Goal: Answer question/provide support: Share knowledge or assist other users

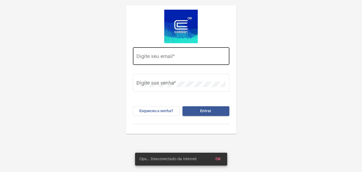
click at [163, 52] on div "Digite seu email *" at bounding box center [180, 55] width 89 height 19
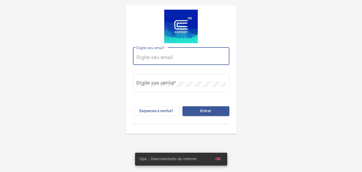
click at [168, 64] on div "Digite seu email *" at bounding box center [180, 55] width 89 height 19
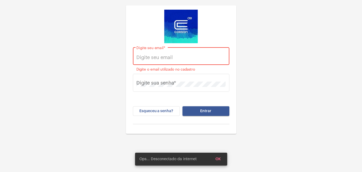
click at [170, 61] on div "Digite seu email *" at bounding box center [180, 55] width 89 height 19
click at [172, 55] on input "Digite seu email *" at bounding box center [180, 57] width 89 height 5
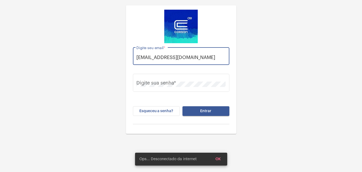
scroll to position [0, 2]
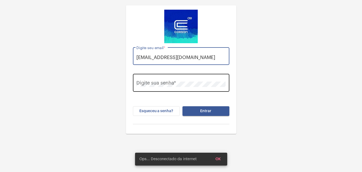
type input "[EMAIL_ADDRESS][DOMAIN_NAME]"
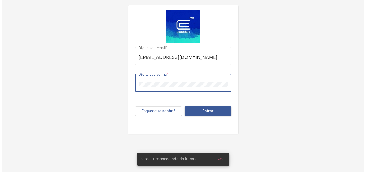
scroll to position [0, 0]
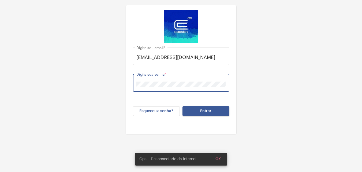
click at [182, 106] on button "Entrar" at bounding box center [205, 111] width 47 height 10
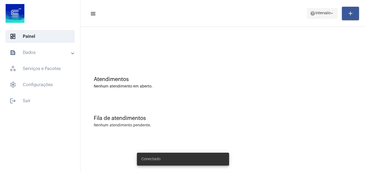
click at [318, 13] on span "Intervalo" at bounding box center [322, 14] width 15 height 4
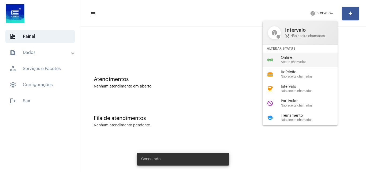
click at [302, 61] on span "Aceita chamadas" at bounding box center [311, 61] width 61 height 3
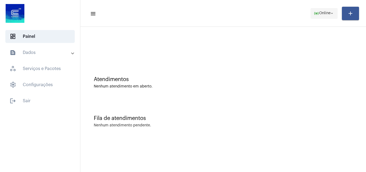
click at [319, 13] on span "Online" at bounding box center [325, 14] width 12 height 4
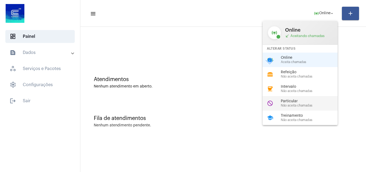
click at [307, 105] on span "Não aceita chamadas" at bounding box center [311, 105] width 61 height 3
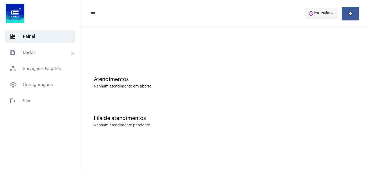
click at [319, 16] on span "do_not_disturb Particular arrow_drop_down" at bounding box center [321, 13] width 26 height 10
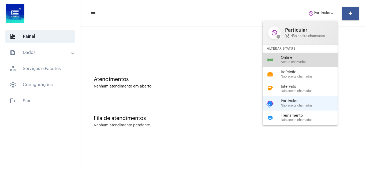
click at [295, 61] on span "Aceita chamadas" at bounding box center [311, 61] width 61 height 3
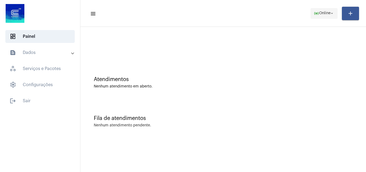
click at [325, 12] on span "Online" at bounding box center [325, 14] width 12 height 4
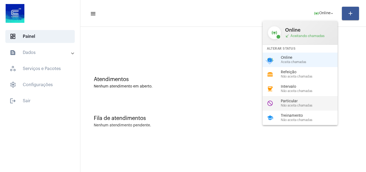
click at [300, 100] on span "Particular" at bounding box center [311, 101] width 61 height 4
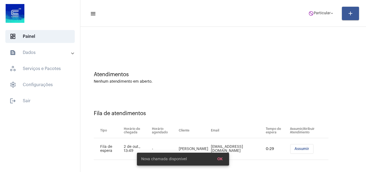
scroll to position [7, 0]
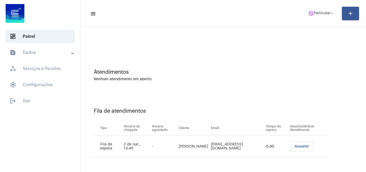
click at [299, 147] on span "Assumir" at bounding box center [301, 146] width 15 height 4
click at [319, 12] on span "Particular" at bounding box center [322, 14] width 17 height 4
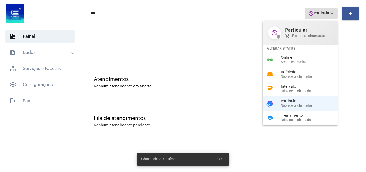
scroll to position [0, 0]
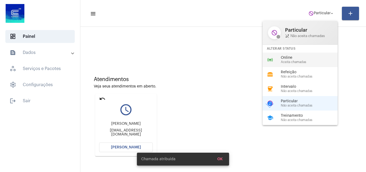
click at [286, 65] on div "online_prediction Online Aceita chamadas" at bounding box center [305, 60] width 84 height 14
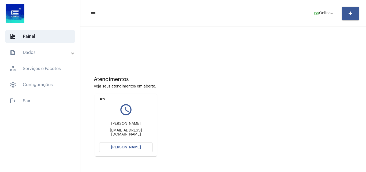
click at [125, 145] on button "[PERSON_NAME]" at bounding box center [126, 147] width 54 height 10
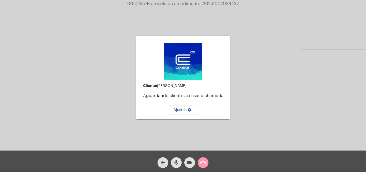
click at [174, 160] on mat-icon "mic" at bounding box center [176, 162] width 6 height 6
click at [189, 165] on mat-icon "videocam" at bounding box center [189, 162] width 6 height 6
click at [178, 161] on mat-icon "mic_off" at bounding box center [176, 162] width 6 height 6
click at [191, 161] on mat-icon "videocam_off" at bounding box center [189, 162] width 6 height 6
click at [208, 161] on button "call_end" at bounding box center [203, 162] width 11 height 11
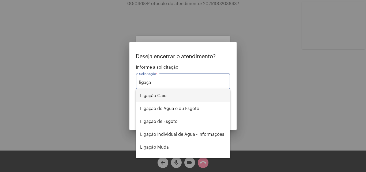
click at [172, 97] on span "Ligação Caiu" at bounding box center [183, 95] width 86 height 13
type input "Ligação Caiu"
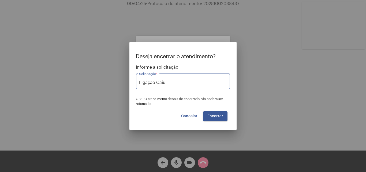
click at [218, 115] on span "Encerrar" at bounding box center [215, 116] width 16 height 4
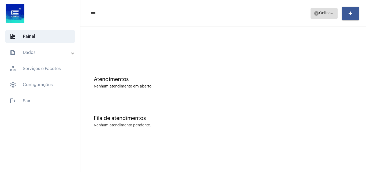
click at [323, 10] on span "help Online arrow_drop_down" at bounding box center [324, 13] width 21 height 10
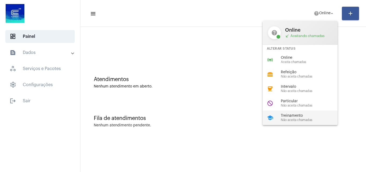
click at [301, 119] on span "Não aceita chamadas" at bounding box center [311, 119] width 61 height 3
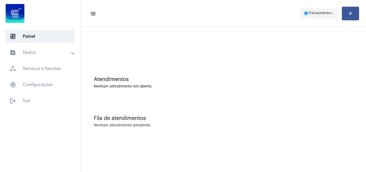
click at [327, 13] on span "Treinamento" at bounding box center [320, 14] width 22 height 4
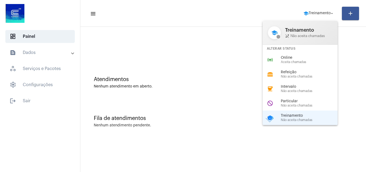
click at [293, 57] on span "Online" at bounding box center [311, 58] width 61 height 4
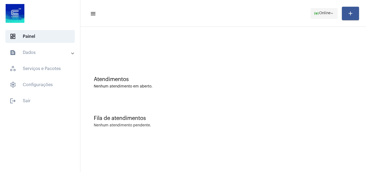
click at [324, 18] on button "online_prediction Online arrow_drop_down" at bounding box center [324, 13] width 27 height 11
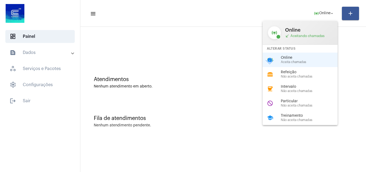
click at [171, 74] on div at bounding box center [183, 86] width 366 height 172
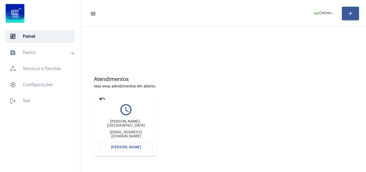
click at [130, 147] on span "[PERSON_NAME]" at bounding box center [126, 147] width 30 height 4
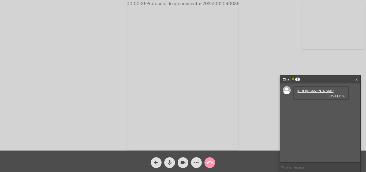
click at [321, 93] on link "[URL][DOMAIN_NAME]" at bounding box center [315, 91] width 37 height 4
click at [32, 46] on div "Acessando Câmera e Microfone..." at bounding box center [183, 76] width 365 height 150
click at [345, 58] on div "Acessando Câmera e Microfone..." at bounding box center [183, 76] width 365 height 150
click at [304, 108] on link "[URL][DOMAIN_NAME]" at bounding box center [315, 106] width 37 height 4
click at [212, 157] on span "call_end" at bounding box center [210, 162] width 6 height 11
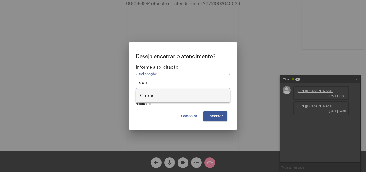
click at [182, 96] on span "Outros" at bounding box center [183, 95] width 86 height 13
type input "Outros"
click at [217, 117] on span "Encerrar" at bounding box center [215, 116] width 16 height 4
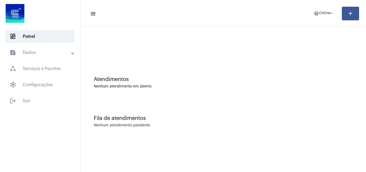
click at [150, 91] on div "Atendimentos Nenhum atendimento em aberto." at bounding box center [223, 79] width 280 height 39
click at [314, 15] on mat-icon "help" at bounding box center [316, 13] width 5 height 5
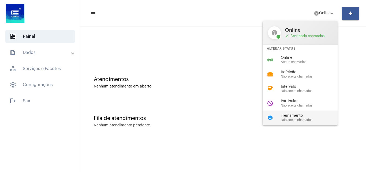
click at [297, 114] on span "Treinamento" at bounding box center [311, 116] width 61 height 4
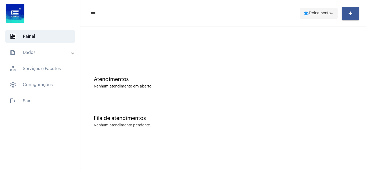
click at [326, 13] on span "Treinamento" at bounding box center [320, 14] width 22 height 4
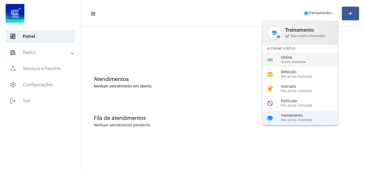
click at [305, 58] on span "Online" at bounding box center [311, 58] width 61 height 4
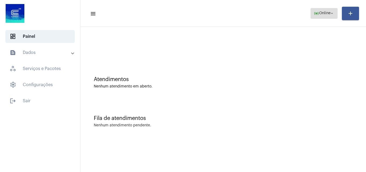
click at [311, 14] on button "online_prediction Online arrow_drop_down" at bounding box center [324, 13] width 27 height 11
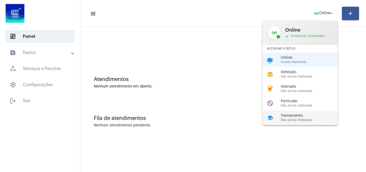
click at [298, 115] on span "Treinamento" at bounding box center [311, 116] width 61 height 4
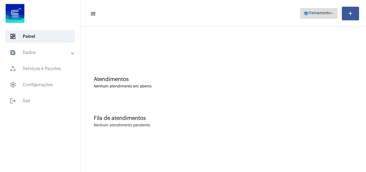
click at [309, 12] on span "Treinamento" at bounding box center [320, 14] width 22 height 4
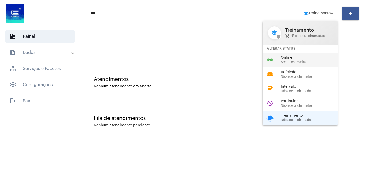
click at [300, 58] on span "Online" at bounding box center [311, 58] width 61 height 4
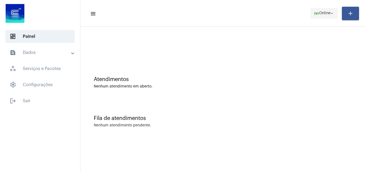
click at [322, 15] on span "Online" at bounding box center [325, 14] width 12 height 4
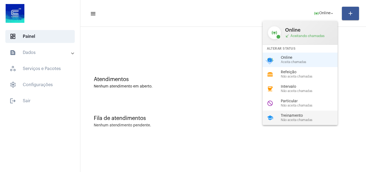
click at [299, 117] on span "Treinamento" at bounding box center [311, 116] width 61 height 4
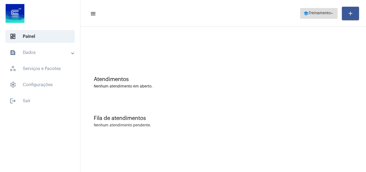
click at [320, 12] on span "Treinamento" at bounding box center [320, 14] width 22 height 4
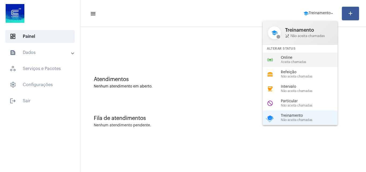
click at [310, 62] on span "Aceita chamadas" at bounding box center [311, 61] width 61 height 3
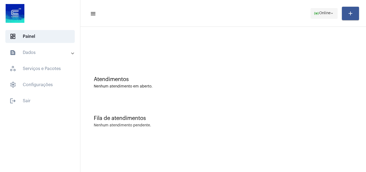
click at [327, 16] on span "online_prediction Online arrow_drop_down" at bounding box center [324, 13] width 21 height 10
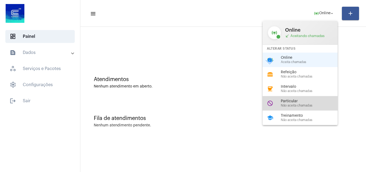
click at [300, 103] on span "Particular" at bounding box center [311, 101] width 61 height 4
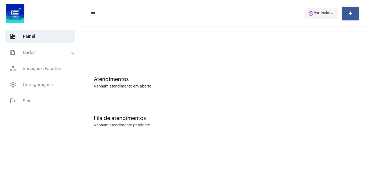
click at [319, 13] on span "Particular" at bounding box center [322, 14] width 17 height 4
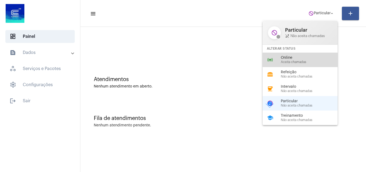
click at [303, 61] on span "Aceita chamadas" at bounding box center [311, 61] width 61 height 3
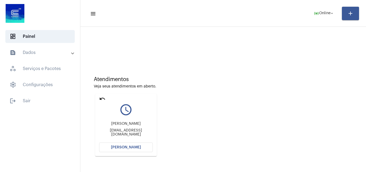
click at [140, 144] on button "[PERSON_NAME]" at bounding box center [126, 147] width 54 height 10
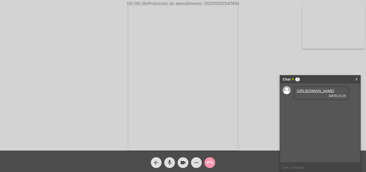
click at [320, 93] on link "[URL][DOMAIN_NAME]" at bounding box center [315, 91] width 37 height 4
click at [328, 27] on video at bounding box center [333, 25] width 62 height 47
click at [81, 77] on video at bounding box center [67, 76] width 62 height 83
click at [334, 23] on video at bounding box center [333, 25] width 62 height 47
click at [67, 79] on video at bounding box center [67, 76] width 62 height 47
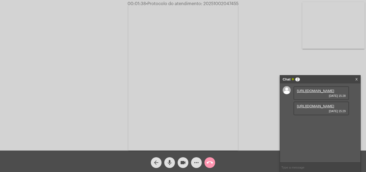
click at [312, 108] on link "[URL][DOMAIN_NAME]" at bounding box center [315, 106] width 37 height 4
click at [222, 4] on span "• Protocolo do atendimento: 20251002047455" at bounding box center [192, 4] width 92 height 4
copy span "20251002047455"
click at [211, 164] on mat-icon "call_end" at bounding box center [210, 162] width 6 height 6
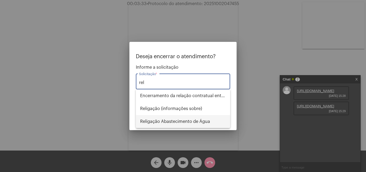
click at [194, 120] on span "Religação Abastecimento de Água" at bounding box center [183, 121] width 86 height 13
type input "Religação Abastecimento de Água"
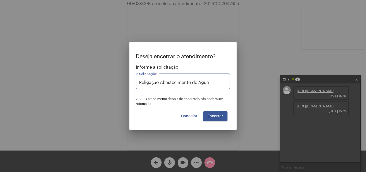
click at [216, 117] on span "Encerrar" at bounding box center [215, 116] width 16 height 4
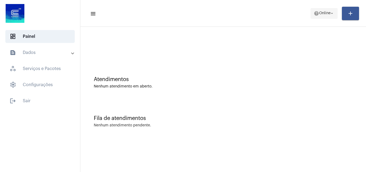
click at [319, 10] on span "help Online arrow_drop_down" at bounding box center [324, 13] width 21 height 10
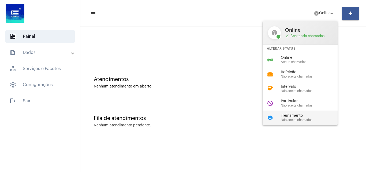
click at [292, 115] on span "Treinamento" at bounding box center [311, 116] width 61 height 4
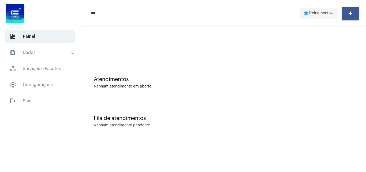
click at [324, 11] on span "school Treinamento arrow_drop_down" at bounding box center [318, 13] width 31 height 10
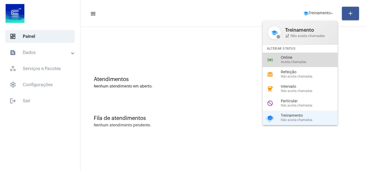
click at [302, 62] on span "Aceita chamadas" at bounding box center [311, 61] width 61 height 3
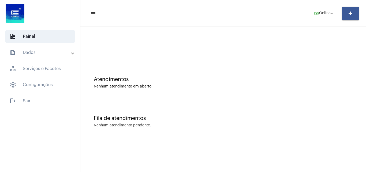
click at [58, 57] on mat-expansion-panel-header "text_snippet_outlined Dados" at bounding box center [41, 52] width 77 height 13
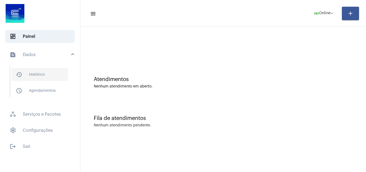
click at [52, 73] on span "history_outlined Histórico" at bounding box center [40, 74] width 57 height 13
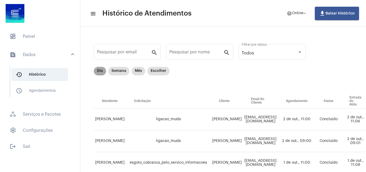
click at [102, 71] on mat-chip "Dia" at bounding box center [100, 71] width 12 height 9
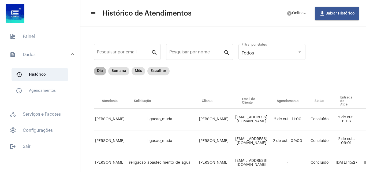
click at [103, 70] on mat-chip "Dia" at bounding box center [100, 71] width 12 height 9
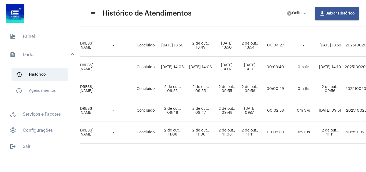
scroll to position [230, 4]
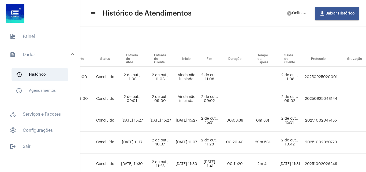
scroll to position [42, 306]
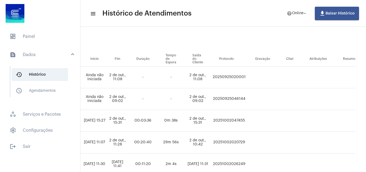
click at [241, 120] on td "20251002047455" at bounding box center [229, 121] width 36 height 22
copy td "20251002047455"
click at [31, 46] on mat-expansion-panel-header "text_snippet_outlined Dados" at bounding box center [41, 54] width 77 height 17
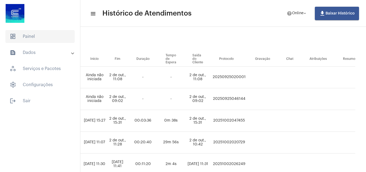
click at [37, 34] on span "dashboard Painel" at bounding box center [39, 36] width 69 height 13
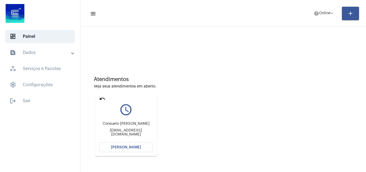
click at [125, 146] on span "[PERSON_NAME]" at bounding box center [126, 147] width 30 height 4
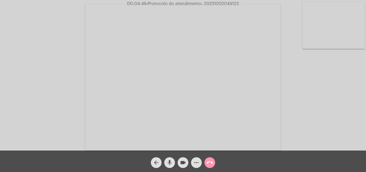
click at [193, 162] on mat-icon "more_horiz" at bounding box center [196, 162] width 6 height 6
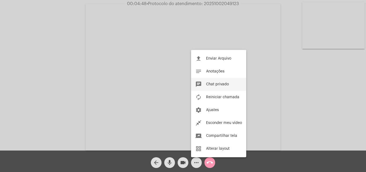
click at [221, 83] on span "Chat privado" at bounding box center [217, 84] width 23 height 4
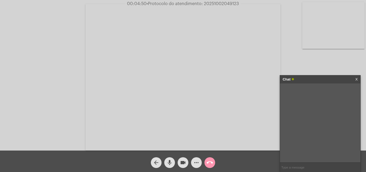
paste input "[EMAIL_ADDRESS][DOMAIN_NAME]"
type input "[EMAIL_ADDRESS][DOMAIN_NAME]"
paste input "AGERGS - [URL][DOMAIN_NAME] Contato: [PHONE_NUMBER]"
type input "AGERGS - [URL][DOMAIN_NAME] Contato: [PHONE_NUMBER]"
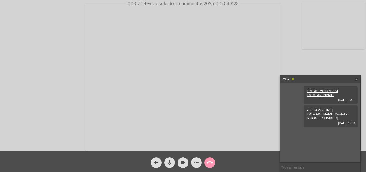
click at [228, 4] on span "• Protocolo do atendimento: 20251002049123" at bounding box center [192, 4] width 92 height 4
copy span "20251002049123"
paste input "[EMAIL_ADDRESS][DOMAIN_NAME]"
type input "[EMAIL_ADDRESS][DOMAIN_NAME]"
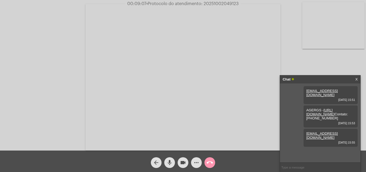
click at [313, 165] on input "text" at bounding box center [320, 166] width 80 height 9
paste input "[PHONE_NUMBER]"
type input "[PHONE_NUMBER]"
click at [227, 3] on span "• Protocolo do atendimento: 20251002049123" at bounding box center [192, 4] width 92 height 4
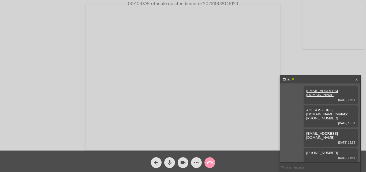
copy span "20251002049123"
click at [210, 163] on mat-icon "call_end" at bounding box center [210, 162] width 6 height 6
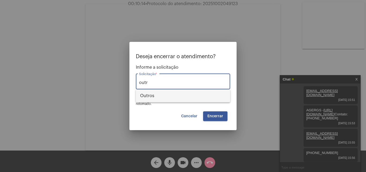
click at [174, 97] on span "Outros" at bounding box center [183, 95] width 86 height 13
type input "Outros"
click at [216, 115] on span "Encerrar" at bounding box center [215, 116] width 16 height 4
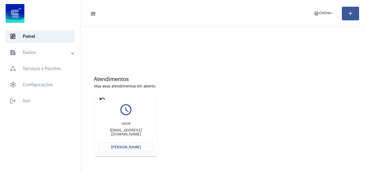
click at [135, 149] on button "[PERSON_NAME]" at bounding box center [126, 147] width 54 height 10
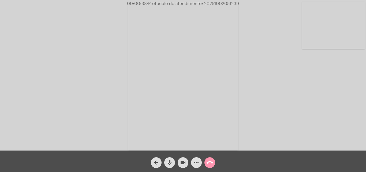
click at [342, 37] on video at bounding box center [333, 25] width 62 height 47
click at [83, 87] on video at bounding box center [67, 76] width 62 height 83
click at [196, 160] on mat-icon "more_horiz" at bounding box center [196, 162] width 6 height 6
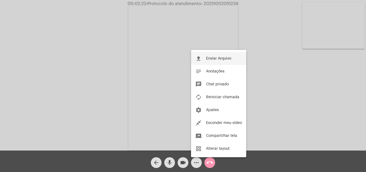
click at [215, 54] on button "file_upload Enviar Arquivo" at bounding box center [218, 58] width 55 height 13
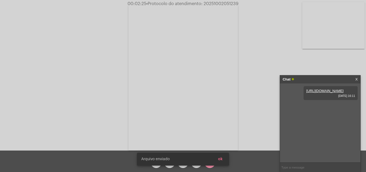
click at [230, 2] on span "• Protocolo do atendimento: 20251002051239" at bounding box center [192, 4] width 92 height 4
copy span "20251002051239"
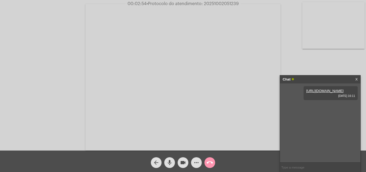
copy span "20251002051239"
click at [210, 163] on mat-icon "call_end" at bounding box center [210, 162] width 6 height 6
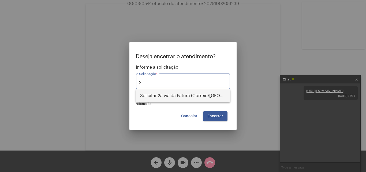
click at [169, 94] on span "Solicitar 2a via da Fatura (Correio/[GEOGRAPHIC_DATA]/Email)" at bounding box center [183, 95] width 86 height 13
type input "Solicitar 2a via da Fatura (Correio/[GEOGRAPHIC_DATA]/Email)"
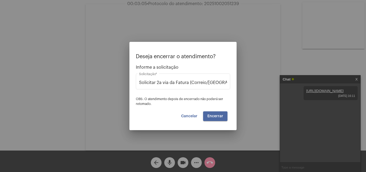
click at [217, 114] on span "Encerrar" at bounding box center [215, 116] width 16 height 4
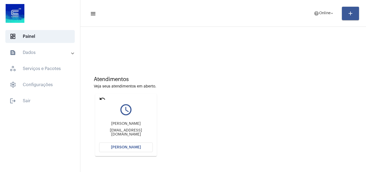
click at [128, 147] on span "[PERSON_NAME]" at bounding box center [126, 147] width 30 height 4
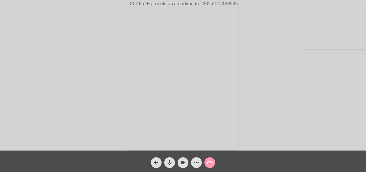
click at [213, 163] on mat-icon "call_end" at bounding box center [210, 162] width 6 height 6
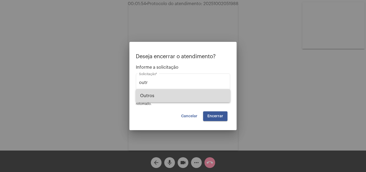
click at [161, 97] on span "Outros" at bounding box center [183, 95] width 86 height 13
type input "Outros"
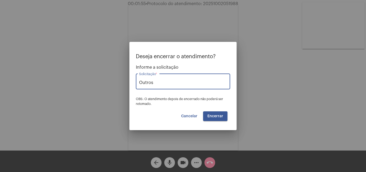
click at [216, 113] on button "Encerrar" at bounding box center [215, 116] width 24 height 10
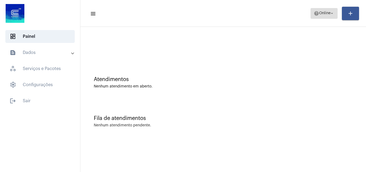
click at [322, 13] on span "Online" at bounding box center [325, 14] width 12 height 4
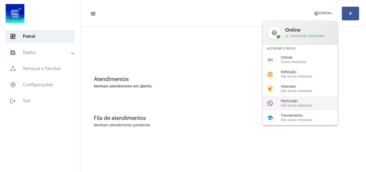
click at [301, 103] on span "Particular" at bounding box center [311, 101] width 61 height 4
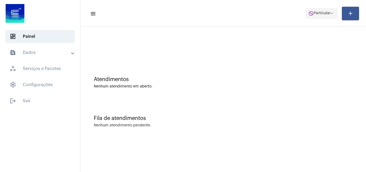
click at [328, 15] on span "Particular" at bounding box center [322, 14] width 17 height 4
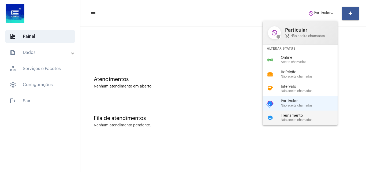
click at [292, 120] on span "Não aceita chamadas" at bounding box center [311, 119] width 61 height 3
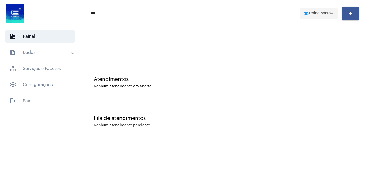
click at [329, 11] on span "school Treinamento arrow_drop_down" at bounding box center [318, 13] width 31 height 10
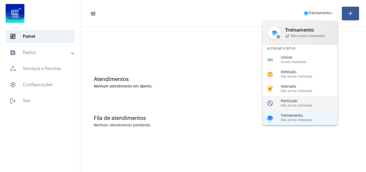
click at [291, 102] on span "Particular" at bounding box center [311, 101] width 61 height 4
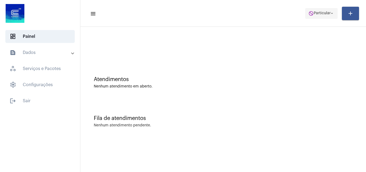
click at [308, 11] on mat-icon "do_not_disturb" at bounding box center [310, 13] width 5 height 5
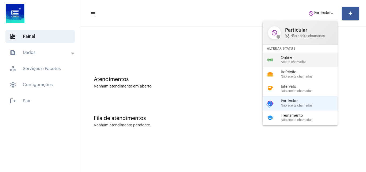
click at [300, 58] on span "Online" at bounding box center [311, 58] width 61 height 4
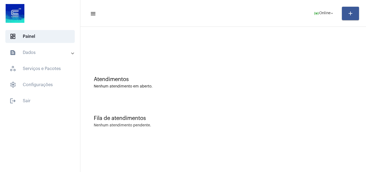
click at [321, 6] on mat-toolbar-row "menu online_prediction Online arrow_drop_down add" at bounding box center [223, 13] width 286 height 17
click at [322, 12] on span "Online" at bounding box center [325, 14] width 12 height 4
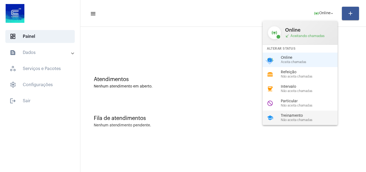
click at [299, 118] on span "Não aceita chamadas" at bounding box center [311, 119] width 61 height 3
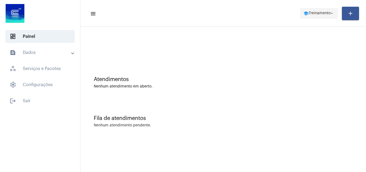
click at [326, 17] on span "school Treinamento arrow_drop_down" at bounding box center [318, 13] width 31 height 10
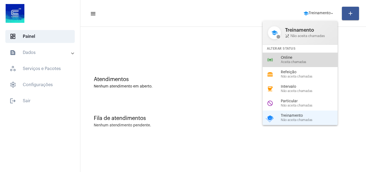
click at [276, 58] on div "online_prediction Online Aceita chamadas" at bounding box center [305, 60] width 84 height 14
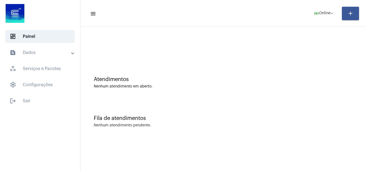
click at [60, 50] on mat-panel-title "text_snippet_outlined Dados" at bounding box center [41, 52] width 62 height 6
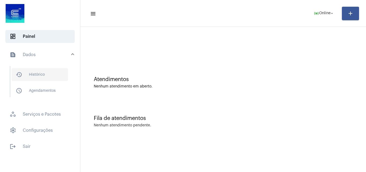
click at [50, 75] on span "history_outlined Histórico" at bounding box center [40, 74] width 57 height 13
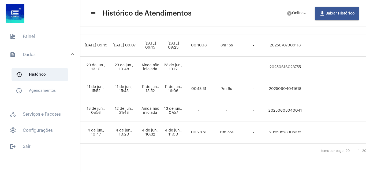
scroll to position [403, 338]
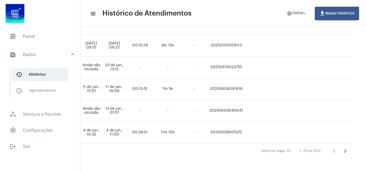
click at [349, 147] on icon "Próxima página" at bounding box center [345, 151] width 8 height 8
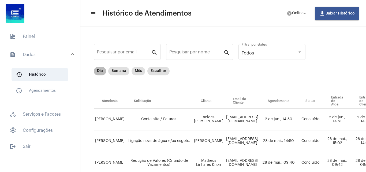
click at [100, 73] on mat-chip "Dia" at bounding box center [100, 71] width 12 height 9
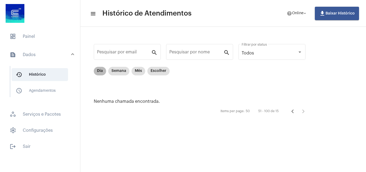
click at [96, 70] on mat-chip "Dia" at bounding box center [100, 71] width 12 height 9
click at [32, 31] on span "dashboard Painel" at bounding box center [39, 36] width 69 height 13
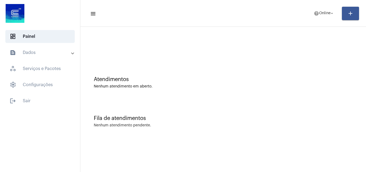
click at [29, 54] on mat-panel-title "text_snippet_outlined Dados" at bounding box center [41, 52] width 62 height 6
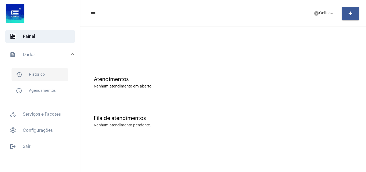
click at [51, 72] on span "history_outlined Histórico" at bounding box center [40, 74] width 57 height 13
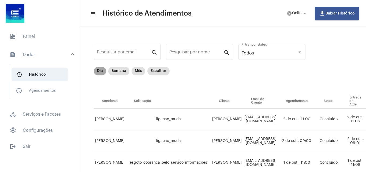
click at [98, 74] on mat-chip "Dia" at bounding box center [100, 71] width 12 height 9
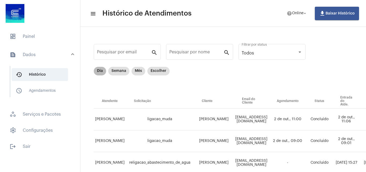
click at [95, 70] on mat-chip "Dia" at bounding box center [100, 71] width 12 height 9
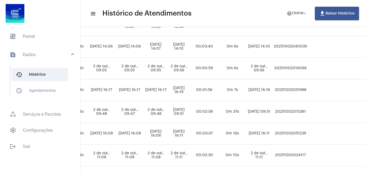
scroll to position [268, 258]
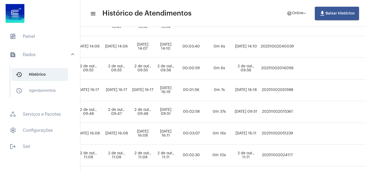
click at [293, 88] on td "20251002051988" at bounding box center [277, 90] width 36 height 22
copy td "20251002051988"
click at [47, 34] on span "dashboard Painel" at bounding box center [39, 36] width 69 height 13
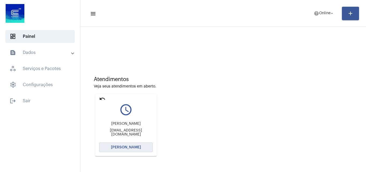
click at [131, 144] on button "[PERSON_NAME]" at bounding box center [126, 147] width 54 height 10
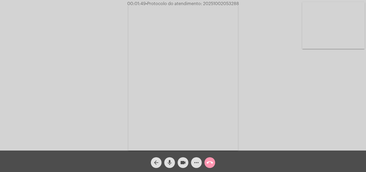
click at [212, 161] on mat-icon "call_end" at bounding box center [210, 162] width 6 height 6
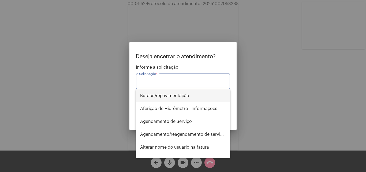
type input "o"
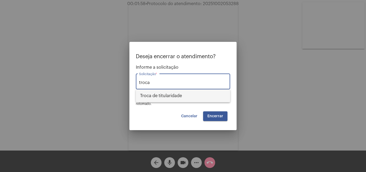
click at [174, 93] on span "Troca de titularidade" at bounding box center [183, 95] width 86 height 13
type input "Troca de titularidade"
click at [213, 114] on span "Encerrar" at bounding box center [215, 116] width 16 height 4
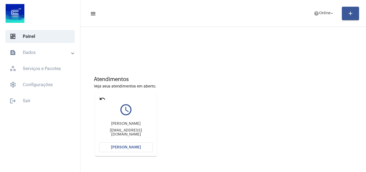
click at [133, 150] on button "[PERSON_NAME]" at bounding box center [126, 147] width 54 height 10
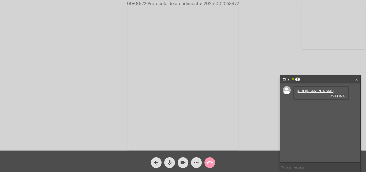
click at [320, 93] on link "[URL][DOMAIN_NAME]" at bounding box center [315, 91] width 37 height 4
click at [318, 108] on link "[URL][DOMAIN_NAME]" at bounding box center [315, 106] width 37 height 4
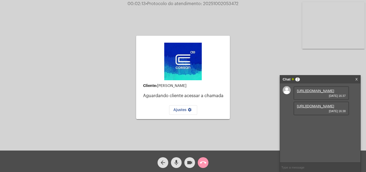
click at [190, 160] on mat-icon "videocam" at bounding box center [189, 162] width 6 height 6
click at [190, 162] on mat-icon "videocam_off" at bounding box center [189, 162] width 6 height 6
click at [194, 162] on button "videocam" at bounding box center [189, 162] width 11 height 11
click at [194, 162] on button "videocam_off" at bounding box center [189, 162] width 11 height 11
click at [317, 77] on div "Chat 2" at bounding box center [315, 79] width 64 height 8
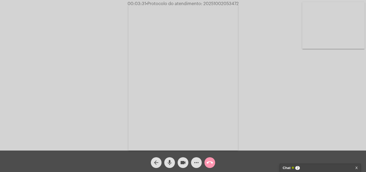
click at [155, 66] on video at bounding box center [183, 77] width 110 height 146
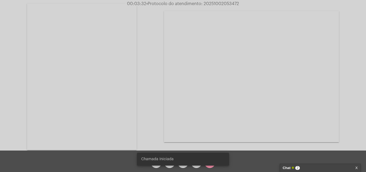
click at [60, 55] on video at bounding box center [82, 76] width 110 height 146
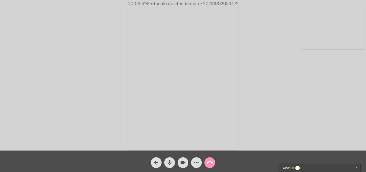
click at [320, 165] on div "Chat 3" at bounding box center [315, 168] width 64 height 8
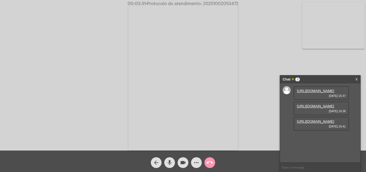
scroll to position [5, 0]
click at [320, 123] on link "[URL][DOMAIN_NAME]" at bounding box center [315, 121] width 37 height 4
click at [217, 3] on span "• Protocolo do atendimento: 20251002053472" at bounding box center [191, 4] width 93 height 4
drag, startPoint x: 217, startPoint y: 3, endPoint x: 210, endPoint y: 4, distance: 7.4
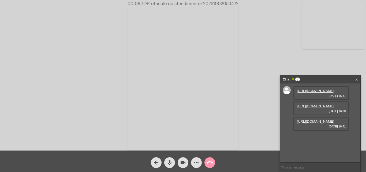
click at [210, 4] on span "• Protocolo do atendimento: 20251002053472" at bounding box center [192, 4] width 93 height 4
click at [217, 4] on span "• Protocolo do atendimento: 20251002053472" at bounding box center [192, 4] width 93 height 4
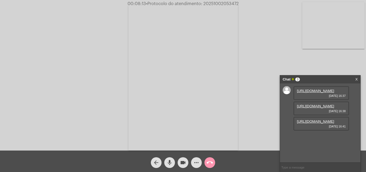
click at [223, 3] on span "• Protocolo do atendimento: 20251002053472" at bounding box center [192, 4] width 93 height 4
copy span "20251002053472"
click at [211, 158] on span "call_end" at bounding box center [210, 162] width 6 height 11
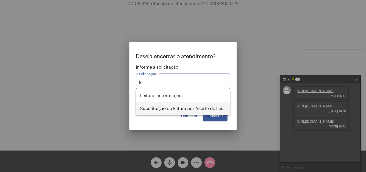
click at [186, 106] on span "Substituição de Fatura por Acerto de Leitura" at bounding box center [183, 108] width 86 height 13
type input "Substituição de Fatura por Acerto de Leitura"
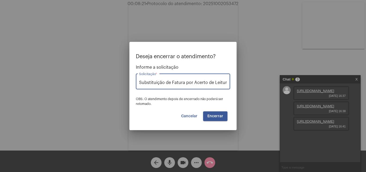
scroll to position [0, 1]
click at [211, 117] on span "Encerrar" at bounding box center [215, 116] width 16 height 4
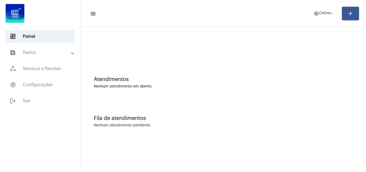
click at [195, 143] on mat-sidenav-content "menu help Online arrow_drop_down add Atendimentos Nenhum atendimento em aberto.…" at bounding box center [223, 86] width 286 height 172
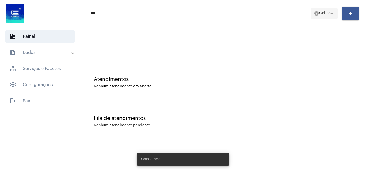
click at [319, 13] on span "Online" at bounding box center [325, 14] width 12 height 4
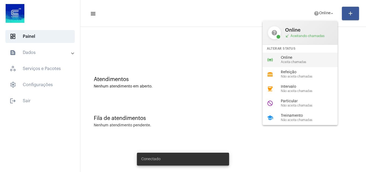
click at [291, 57] on span "Online" at bounding box center [311, 58] width 61 height 4
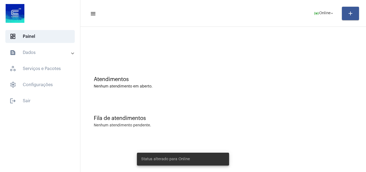
click at [203, 80] on div "Atendimentos" at bounding box center [223, 79] width 259 height 6
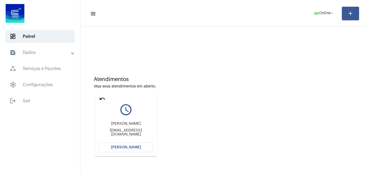
click at [144, 148] on button "[PERSON_NAME]" at bounding box center [126, 147] width 54 height 10
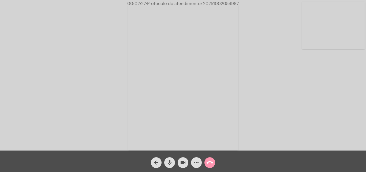
click at [221, 3] on span "• Protocolo do atendimento: 20251002054987" at bounding box center [192, 4] width 93 height 4
copy span "20251002054987"
click at [212, 162] on mat-icon "call_end" at bounding box center [210, 162] width 6 height 6
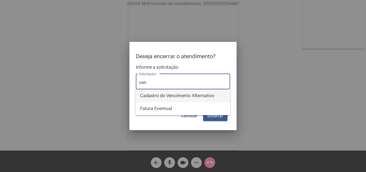
click at [197, 94] on span "Cadastro do Vencimento Alternativo" at bounding box center [183, 95] width 86 height 13
type input "Cadastro do Vencimento Alternativo"
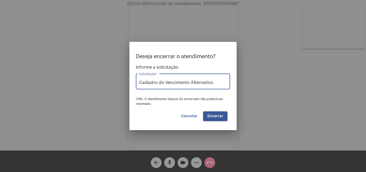
click at [220, 113] on button "Encerrar" at bounding box center [215, 116] width 24 height 10
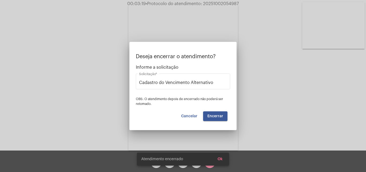
click at [219, 115] on video at bounding box center [183, 77] width 110 height 146
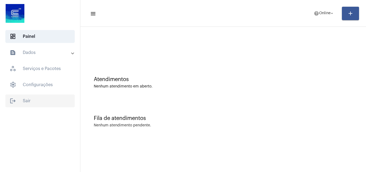
click at [60, 106] on span "logout Sair" at bounding box center [39, 100] width 69 height 13
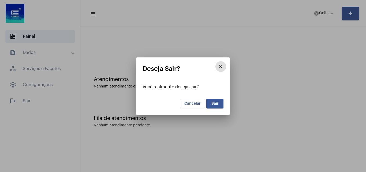
click at [220, 102] on button "Sair" at bounding box center [214, 104] width 17 height 10
